Goal: Task Accomplishment & Management: Manage account settings

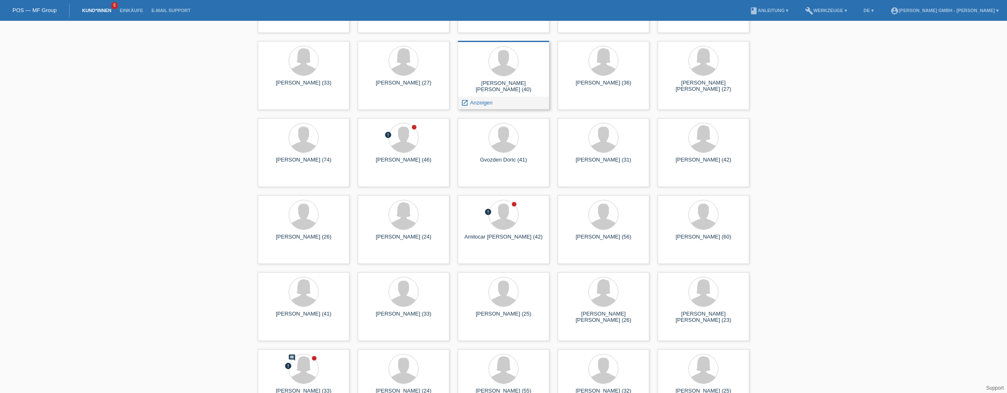
scroll to position [250, 0]
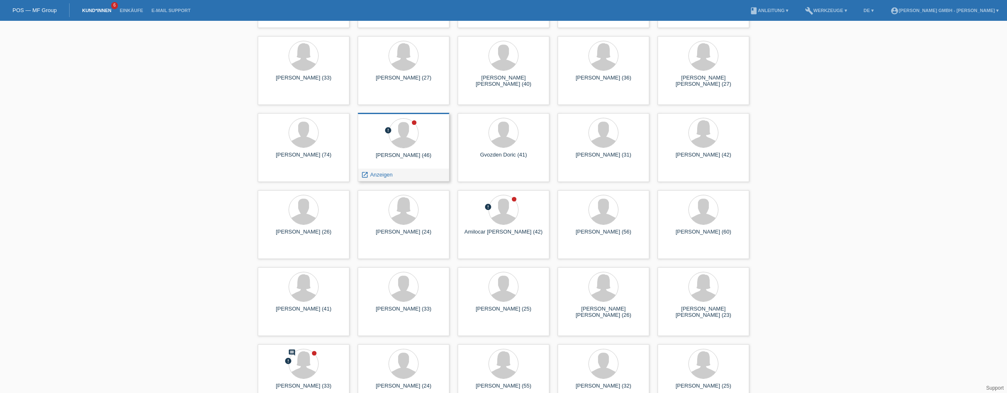
click at [375, 134] on div at bounding box center [403, 133] width 78 height 31
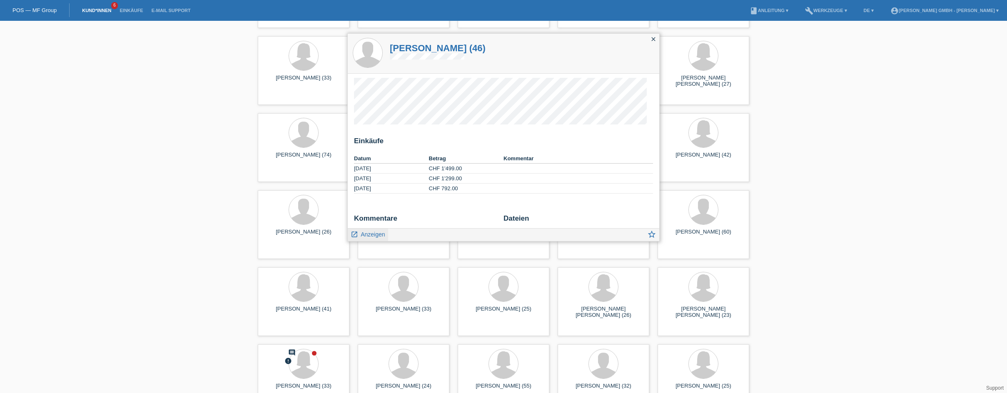
click at [368, 232] on span "Anzeigen" at bounding box center [373, 234] width 24 height 7
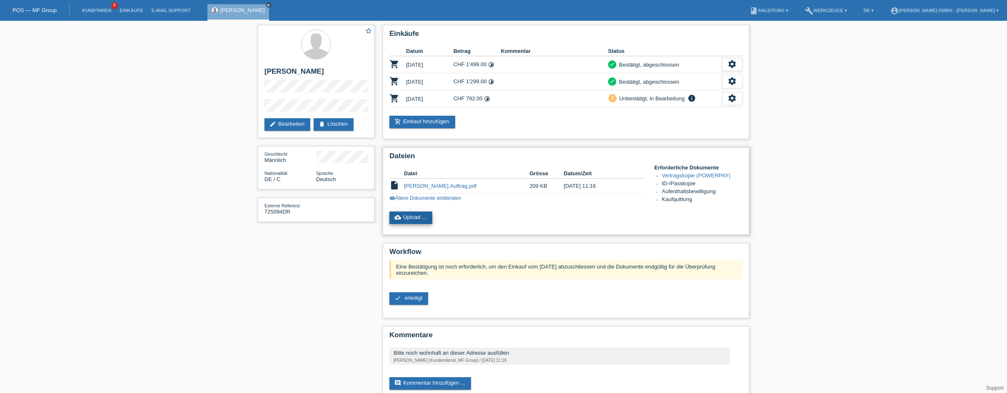
click at [416, 216] on link "cloud_upload Upload ..." at bounding box center [410, 217] width 43 height 12
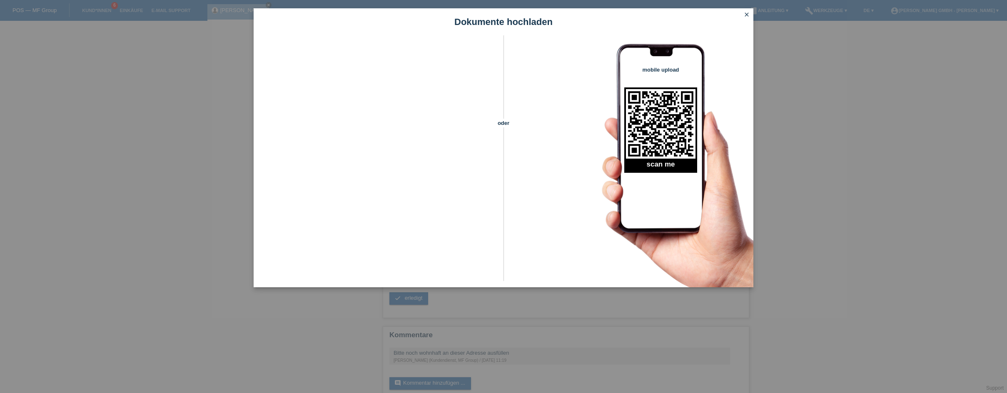
click at [747, 16] on icon "close" at bounding box center [746, 14] width 7 height 7
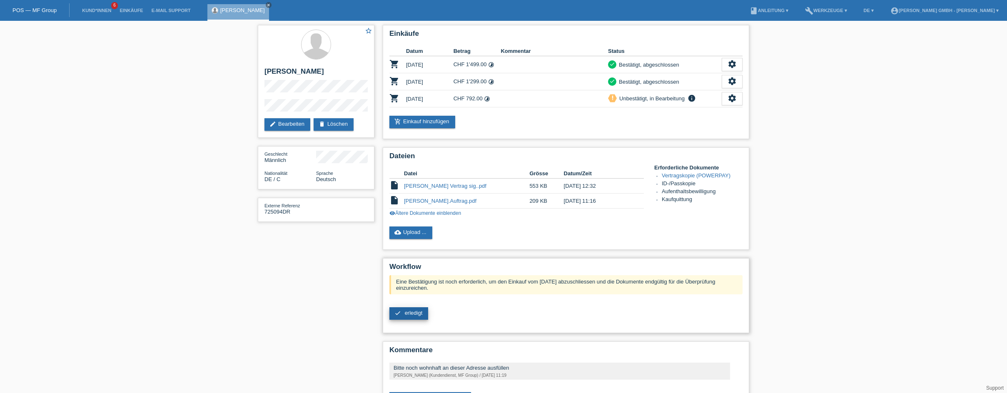
click at [408, 307] on link "check erledigt" at bounding box center [408, 313] width 39 height 12
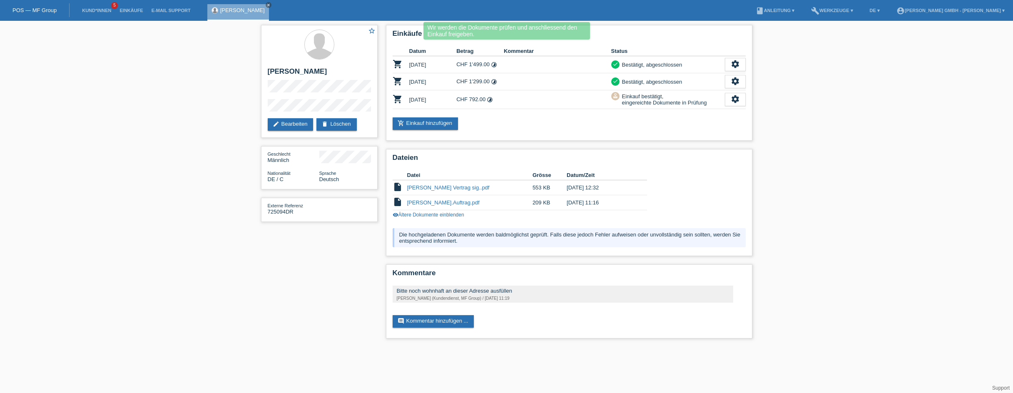
drag, startPoint x: 885, startPoint y: 165, endPoint x: 878, endPoint y: 166, distance: 7.1
click at [885, 165] on div "star_border Reiko Doege edit Bearbeiten delete Löschen Geschlecht Männlich Nati…" at bounding box center [506, 184] width 1013 height 326
click at [171, 109] on div "star_border Reiko Doege edit Bearbeiten delete Löschen Geschlecht Männlich Nati…" at bounding box center [506, 184] width 1013 height 326
click at [266, 4] on icon "close" at bounding box center [268, 5] width 4 height 4
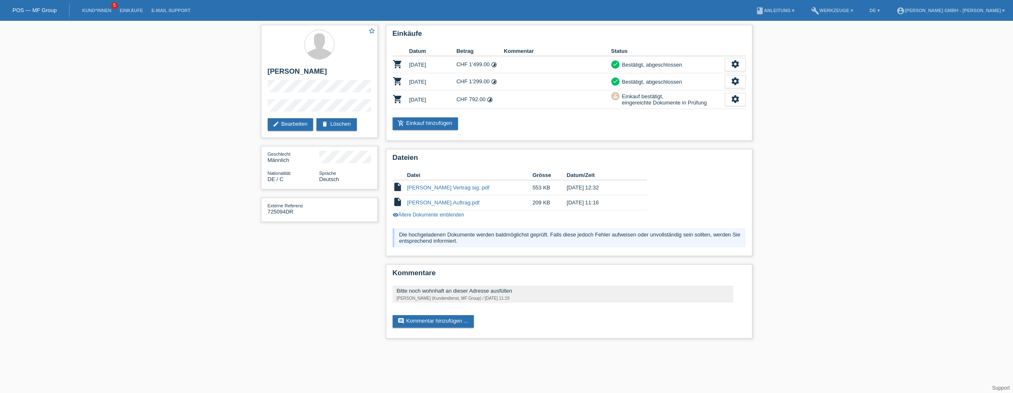
drag, startPoint x: 148, startPoint y: 125, endPoint x: 146, endPoint y: 116, distance: 9.8
click at [148, 125] on div "star_border Reiko Doege edit Bearbeiten delete Löschen Geschlecht Männlich Nati…" at bounding box center [506, 184] width 1013 height 326
click at [101, 13] on li "Kund*innen 5" at bounding box center [96, 10] width 37 height 21
click at [100, 12] on link "Kund*innen" at bounding box center [96, 10] width 37 height 5
